Goal: Book appointment/travel/reservation

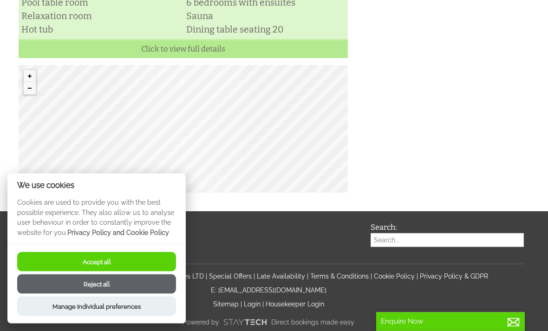
scroll to position [458, 0]
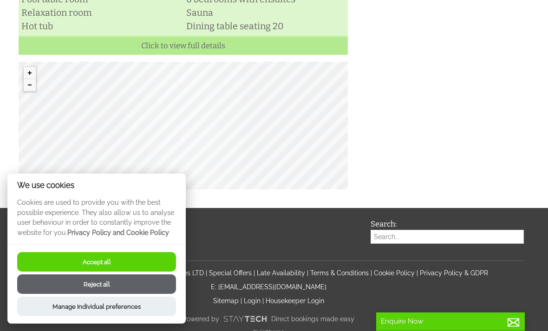
click at [161, 271] on button "Accept all" at bounding box center [96, 261] width 159 height 19
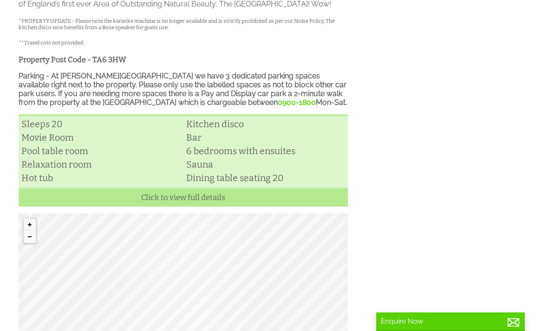
scroll to position [305, 0]
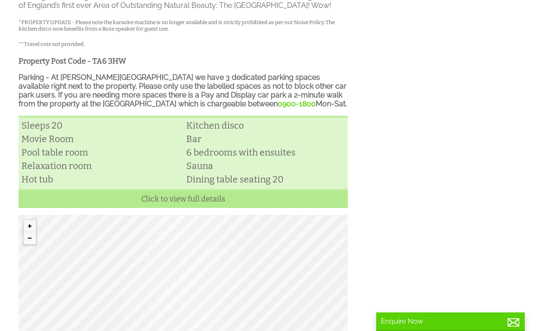
click at [298, 208] on link "Click to view full details" at bounding box center [183, 198] width 329 height 19
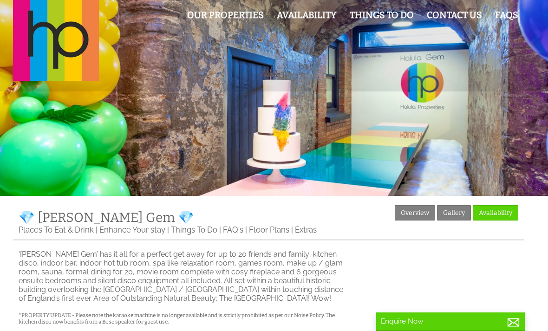
scroll to position [0, 0]
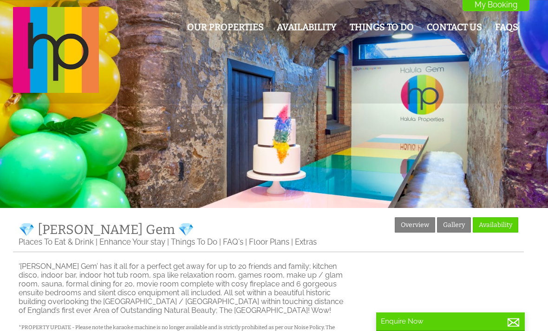
click at [496, 132] on div at bounding box center [274, 104] width 548 height 208
click at [451, 226] on link "Gallery" at bounding box center [454, 224] width 34 height 15
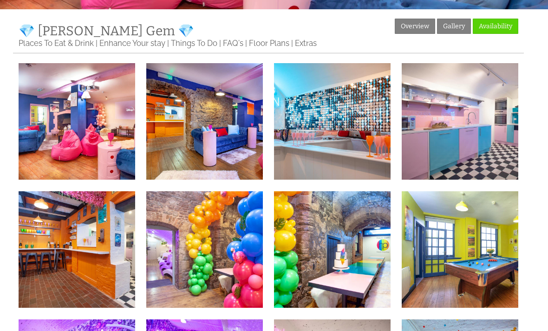
scroll to position [199, 0]
click at [73, 116] on img at bounding box center [77, 121] width 116 height 116
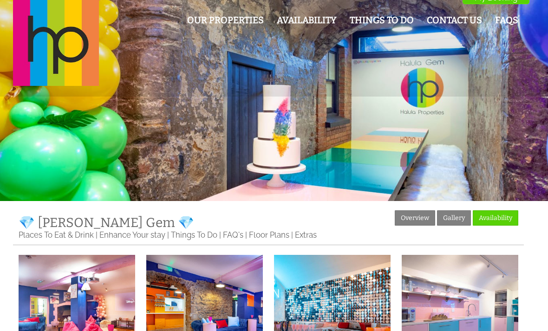
scroll to position [0, 0]
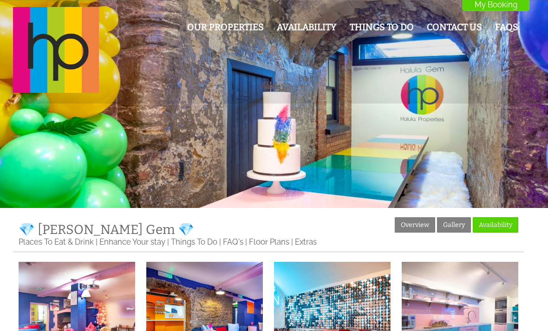
click at [415, 220] on link "Overview" at bounding box center [414, 224] width 40 height 15
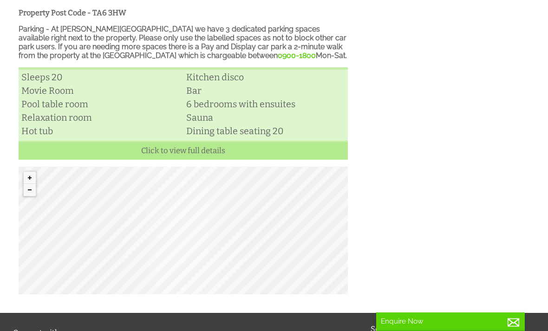
scroll to position [386, 0]
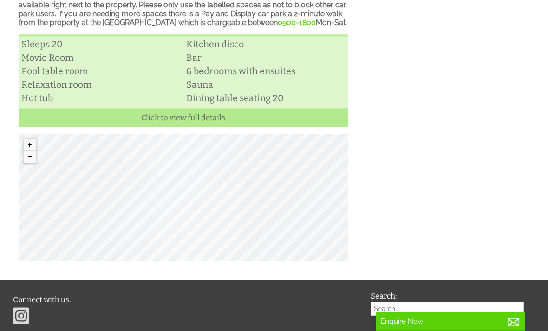
click at [186, 213] on div "© MapTiler © OpenStreetMap contributors" at bounding box center [183, 198] width 329 height 128
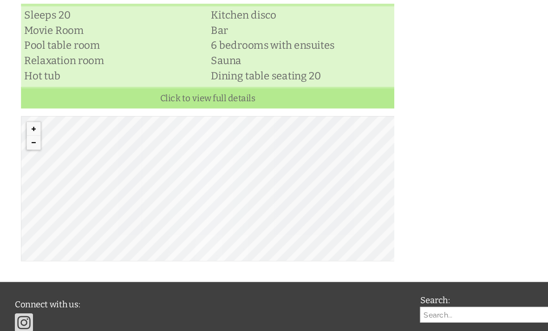
click at [202, 193] on div "© MapTiler © OpenStreetMap contributors" at bounding box center [183, 179] width 329 height 128
click at [28, 128] on button "Zoom in" at bounding box center [30, 126] width 12 height 12
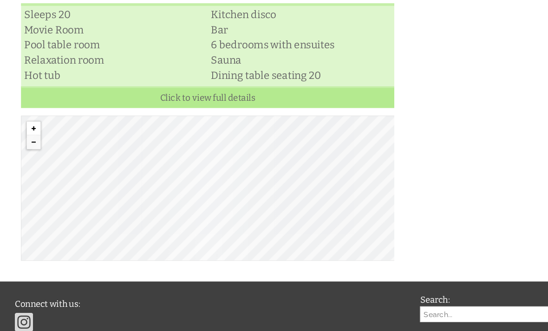
click at [28, 128] on button "Zoom in" at bounding box center [30, 126] width 12 height 12
click at [29, 123] on button "Zoom in" at bounding box center [30, 126] width 12 height 12
click at [30, 122] on button "Zoom in" at bounding box center [30, 126] width 12 height 12
click at [27, 124] on button "Zoom in" at bounding box center [30, 126] width 12 height 12
click at [28, 125] on button "Zoom in" at bounding box center [30, 126] width 12 height 12
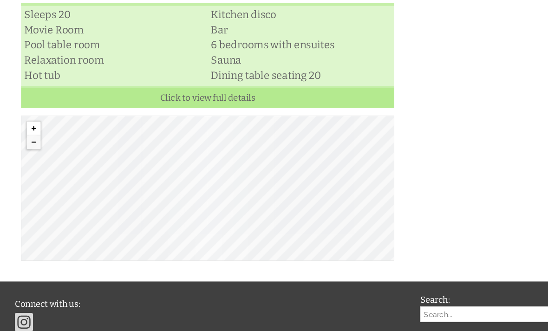
click at [29, 126] on button "Zoom in" at bounding box center [30, 126] width 12 height 12
click at [31, 126] on button "Zoom in" at bounding box center [30, 126] width 12 height 12
click at [32, 127] on button "Zoom in" at bounding box center [30, 126] width 12 height 12
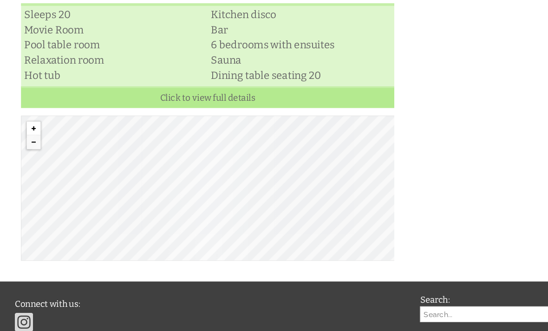
click at [33, 126] on button "Zoom in" at bounding box center [30, 126] width 12 height 12
click at [32, 123] on button "Zoom in" at bounding box center [30, 126] width 12 height 12
click at [31, 122] on button "Zoom in" at bounding box center [30, 126] width 12 height 12
click at [134, 127] on div "© MapTiler © OpenStreetMap contributors" at bounding box center [183, 179] width 329 height 128
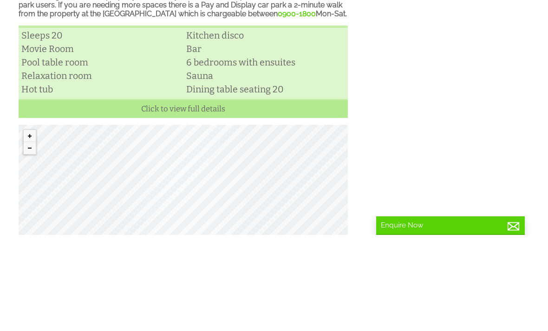
scroll to position [395, 0]
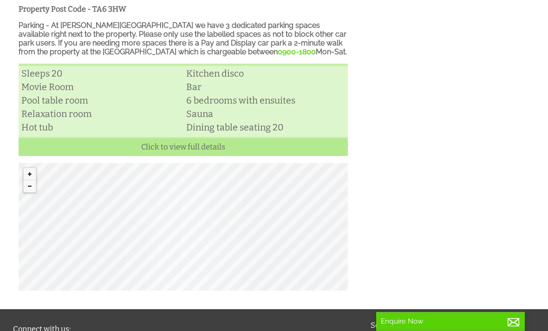
click at [30, 181] on button "Zoom in" at bounding box center [30, 174] width 12 height 12
click at [28, 192] on button "Zoom out" at bounding box center [30, 186] width 12 height 12
click at [30, 192] on button "Zoom out" at bounding box center [30, 186] width 12 height 12
click at [32, 192] on button "Zoom out" at bounding box center [30, 186] width 12 height 12
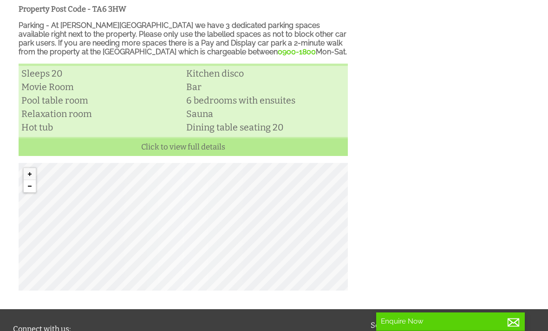
click at [26, 192] on button "Zoom out" at bounding box center [30, 186] width 12 height 12
click at [29, 192] on button "Zoom out" at bounding box center [30, 186] width 12 height 12
click at [32, 180] on button "Zoom in" at bounding box center [30, 174] width 12 height 12
click at [28, 180] on button "Zoom in" at bounding box center [30, 174] width 12 height 12
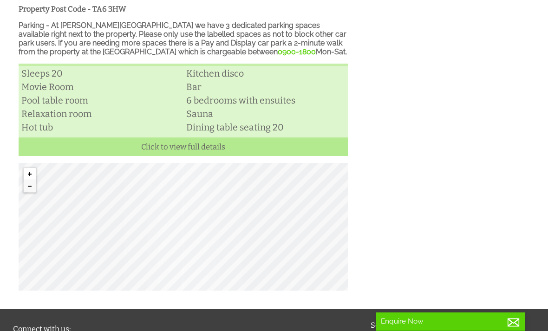
click at [29, 180] on button "Zoom in" at bounding box center [30, 174] width 12 height 12
click at [132, 247] on div "© MapTiler © OpenStreetMap contributors" at bounding box center [183, 227] width 329 height 128
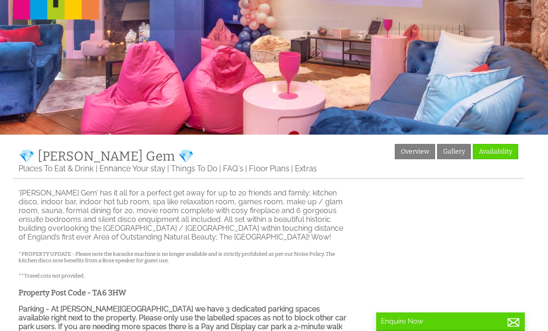
scroll to position [0, 0]
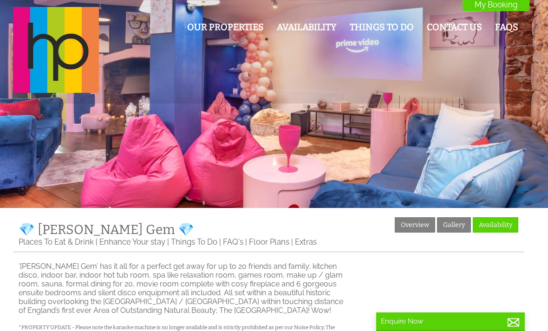
click at [293, 26] on link "Availability" at bounding box center [307, 27] width 60 height 11
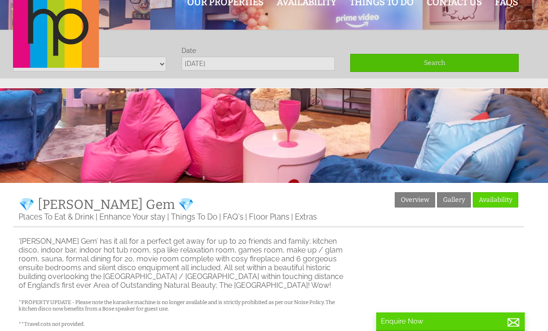
scroll to position [26, 0]
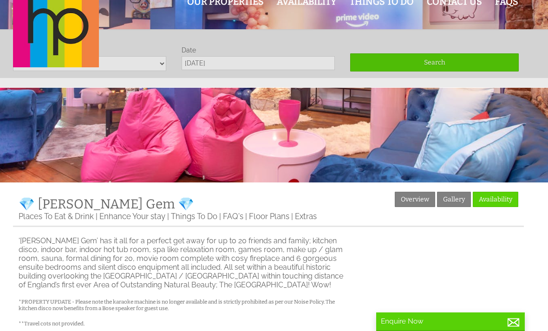
click at [203, 62] on div "Our Properties Availability Things To Do Contact Us FAQs My Booking My Booking" at bounding box center [268, 24] width 522 height 87
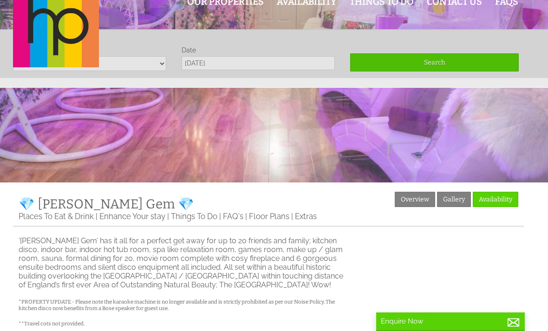
click at [121, 62] on div "Our Properties Availability Things To Do Contact Us FAQs My Booking My Booking" at bounding box center [268, 24] width 522 height 87
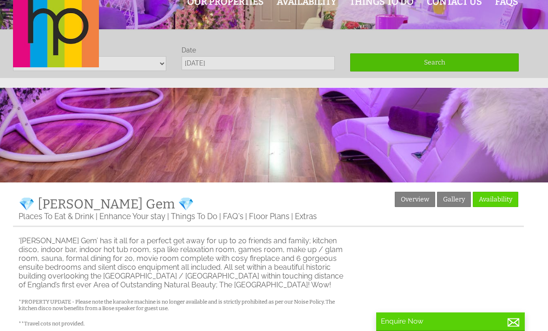
scroll to position [0, 0]
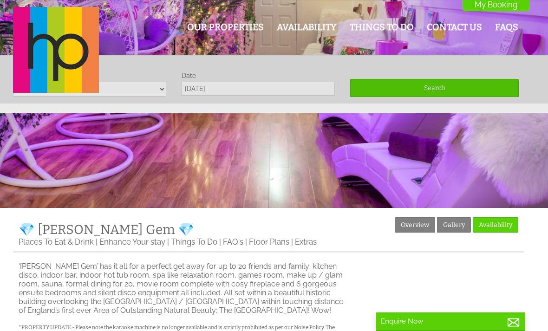
click at [201, 88] on div "Our Properties Availability Things To Do Contact Us FAQs My Booking My Booking" at bounding box center [268, 50] width 522 height 87
click at [141, 96] on header "Our Properties Availability Things To Do Contact Us FAQs My Booking My Booking" at bounding box center [274, 51] width 548 height 103
click at [124, 89] on div "Our Properties Availability Things To Do Contact Us FAQs My Booking My Booking" at bounding box center [268, 50] width 522 height 87
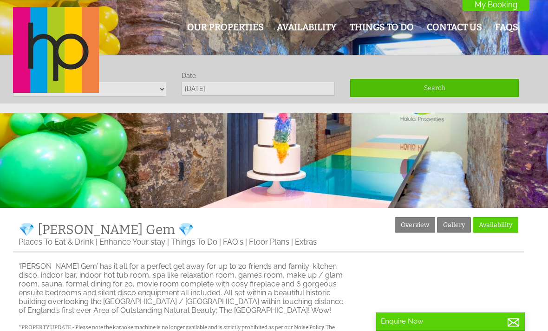
click at [494, 227] on link "Availability" at bounding box center [494, 224] width 45 height 15
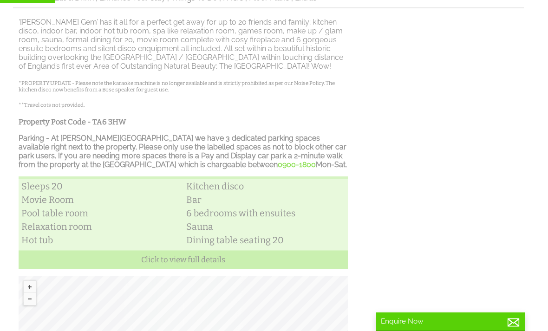
scroll to position [291, 0]
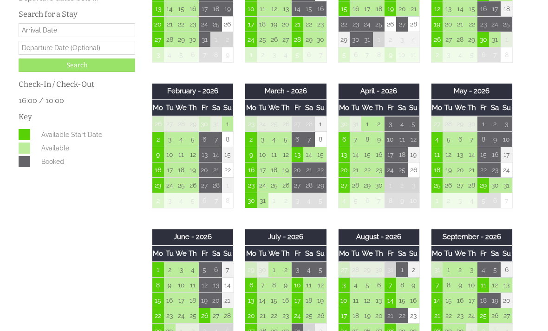
scroll to position [326, 0]
click at [496, 128] on td "2" at bounding box center [495, 124] width 12 height 16
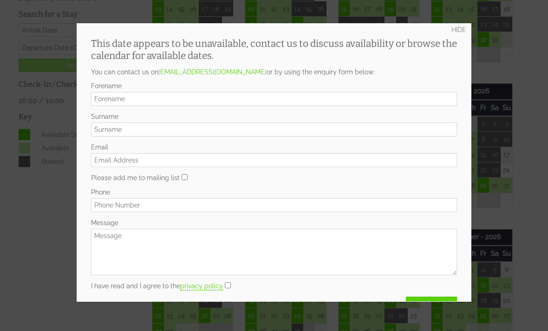
click at [464, 29] on link "HIDE" at bounding box center [458, 29] width 15 height 7
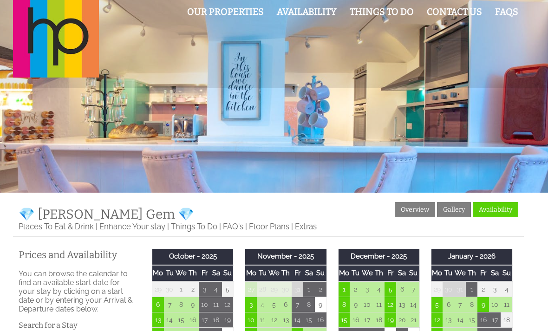
scroll to position [0, 0]
